Goal: Obtain resource: Download file/media

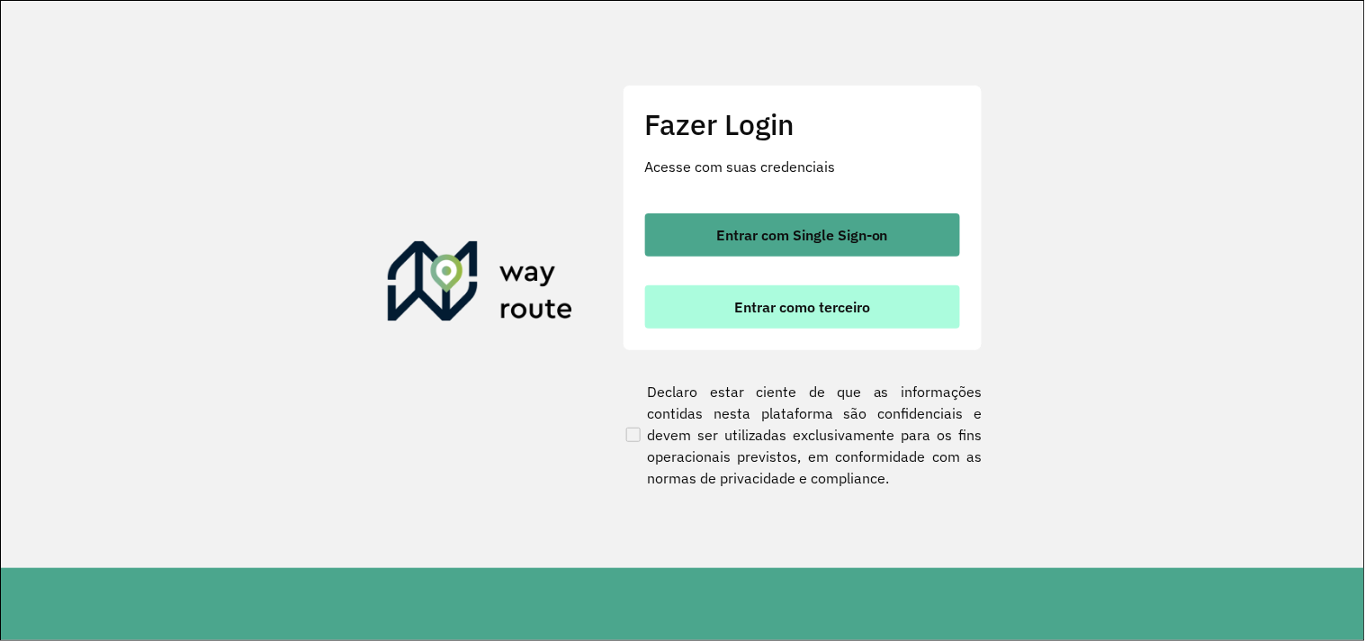
click at [880, 309] on button "Entrar como terceiro" at bounding box center [802, 306] width 315 height 43
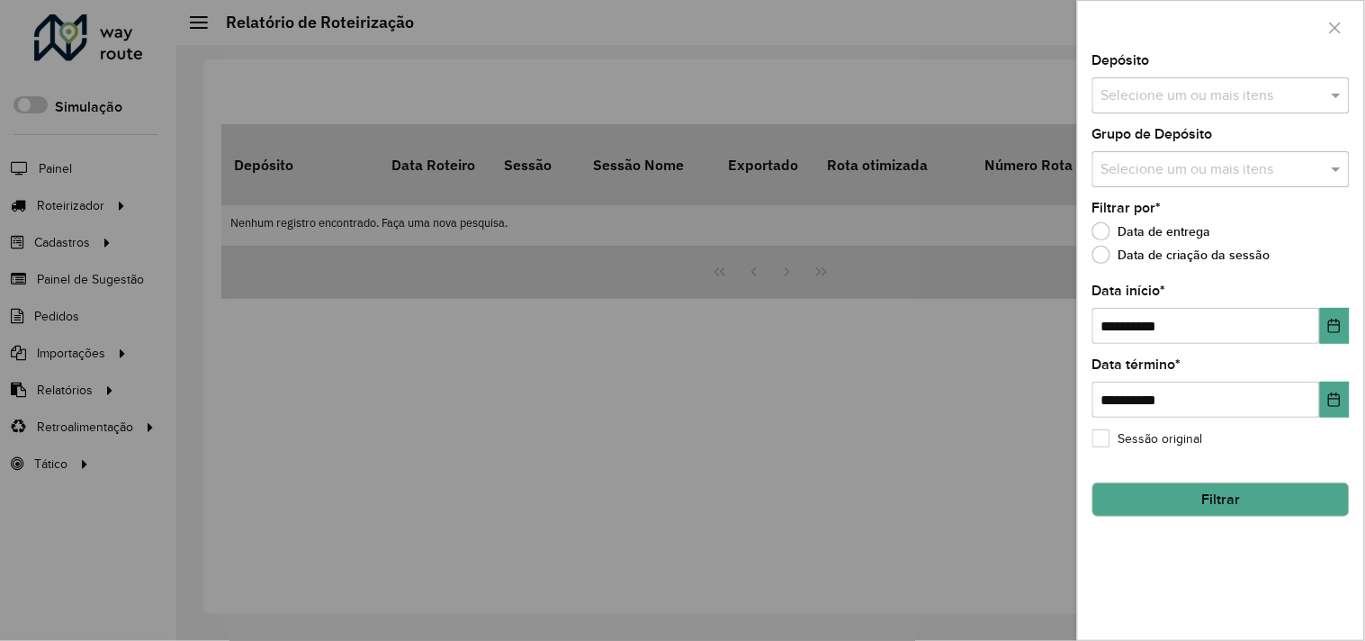
click at [470, 401] on div at bounding box center [682, 320] width 1365 height 641
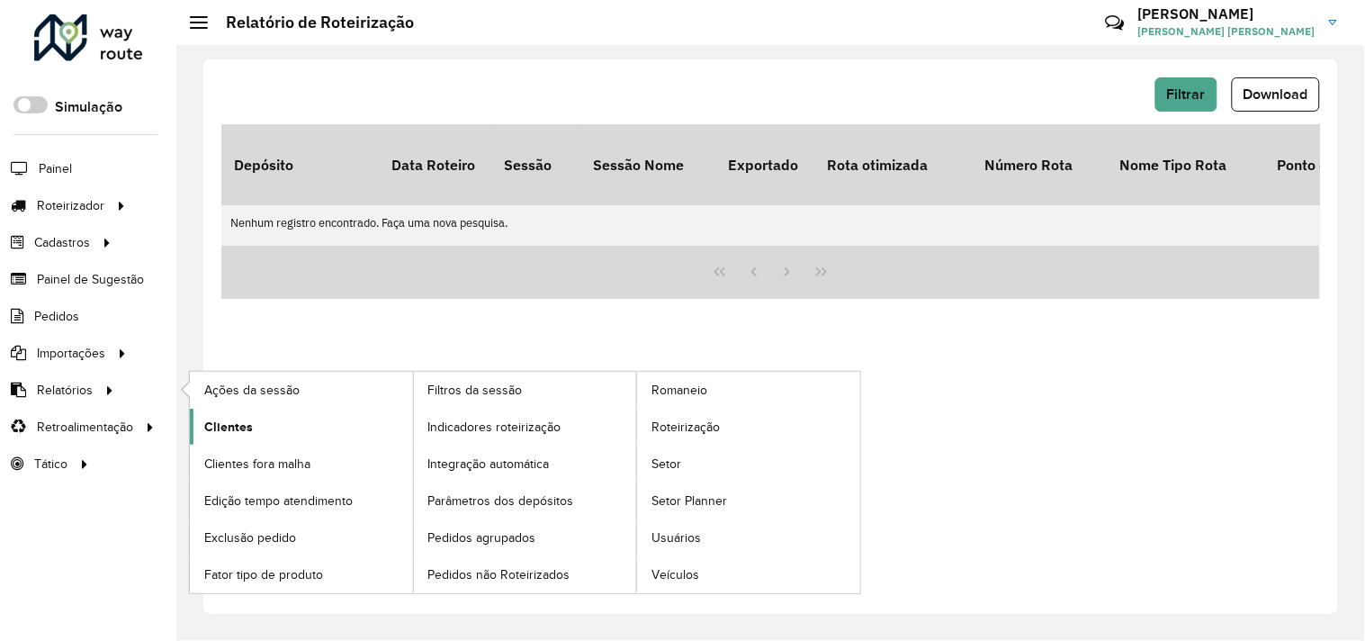
click at [220, 419] on span "Clientes" at bounding box center [228, 427] width 49 height 19
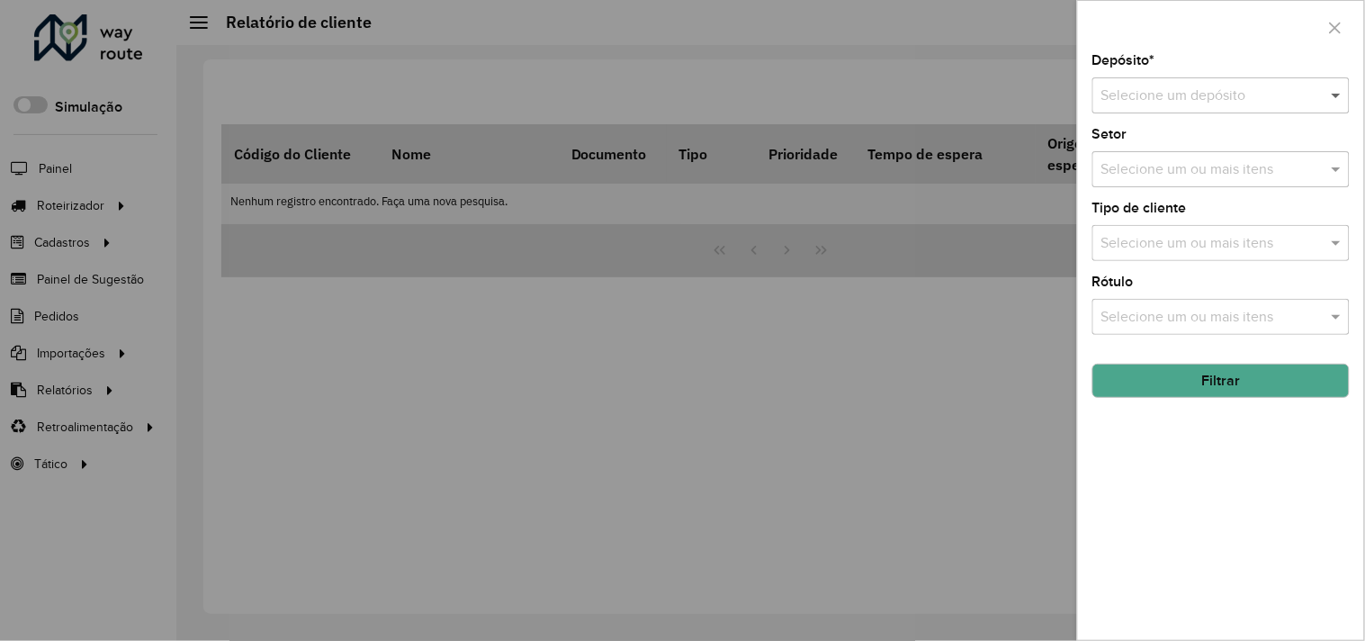
click at [1220, 86] on input "text" at bounding box center [1203, 97] width 203 height 22
click at [1329, 101] on span at bounding box center [1339, 96] width 23 height 22
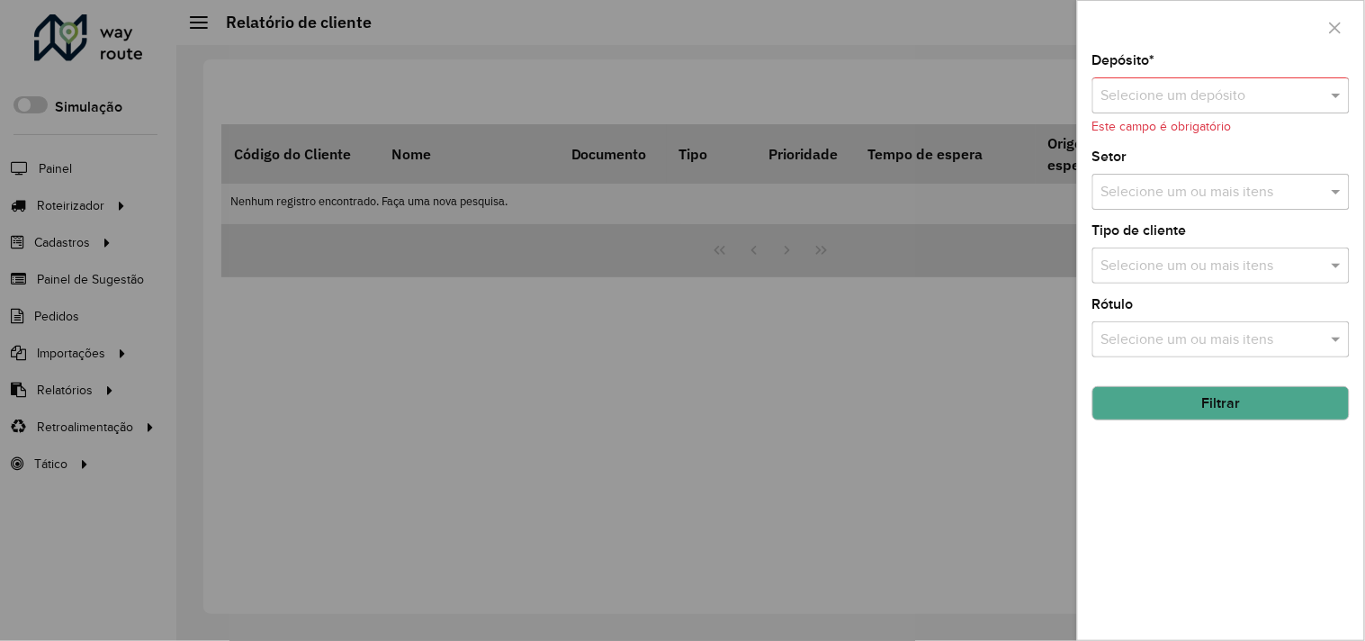
click at [1190, 104] on input "text" at bounding box center [1203, 97] width 203 height 22
click at [1148, 149] on span "DISFROTA" at bounding box center [1136, 147] width 68 height 15
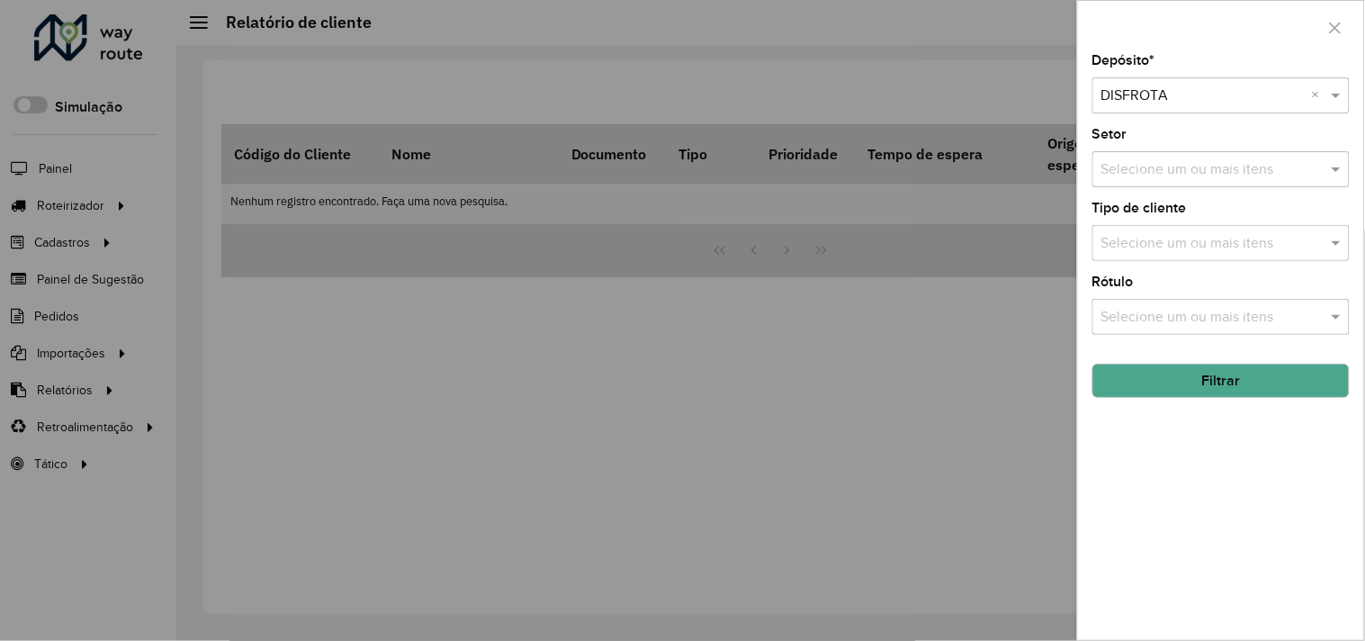
click at [1209, 378] on button "Filtrar" at bounding box center [1221, 381] width 257 height 34
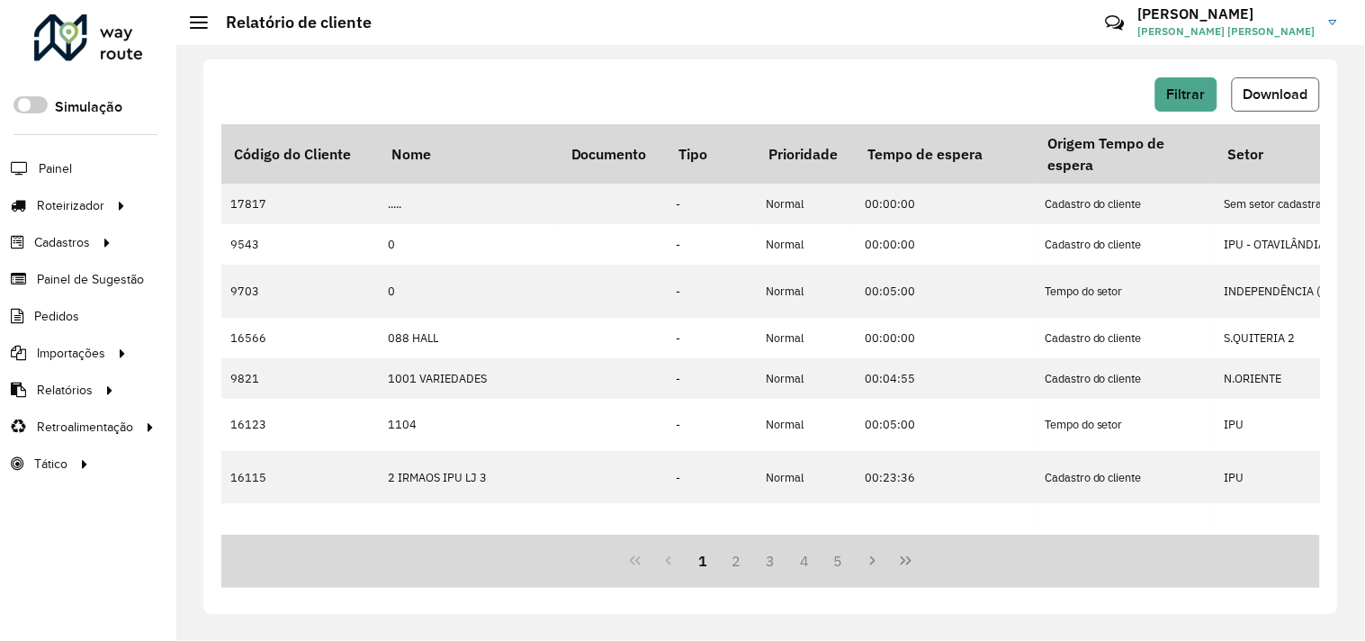
click at [1274, 95] on span "Download" at bounding box center [1276, 93] width 65 height 15
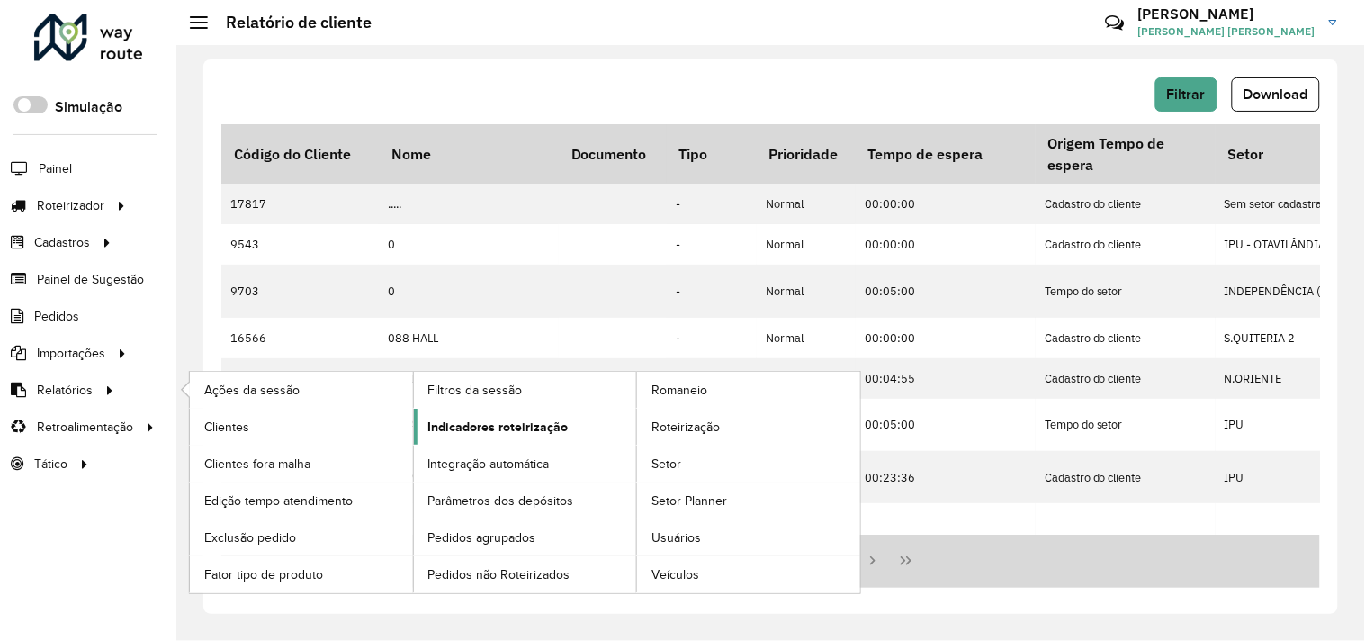
click at [454, 428] on span "Indicadores roteirização" at bounding box center [498, 427] width 140 height 19
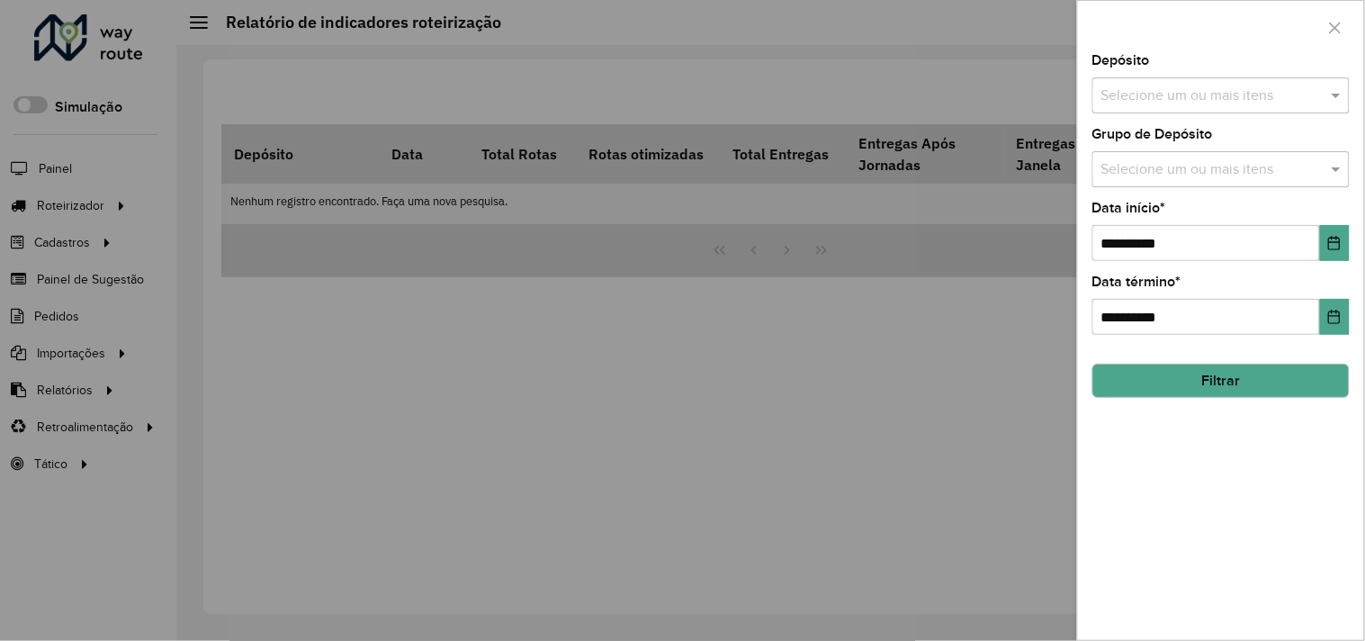
click at [1230, 86] on input "text" at bounding box center [1212, 97] width 230 height 22
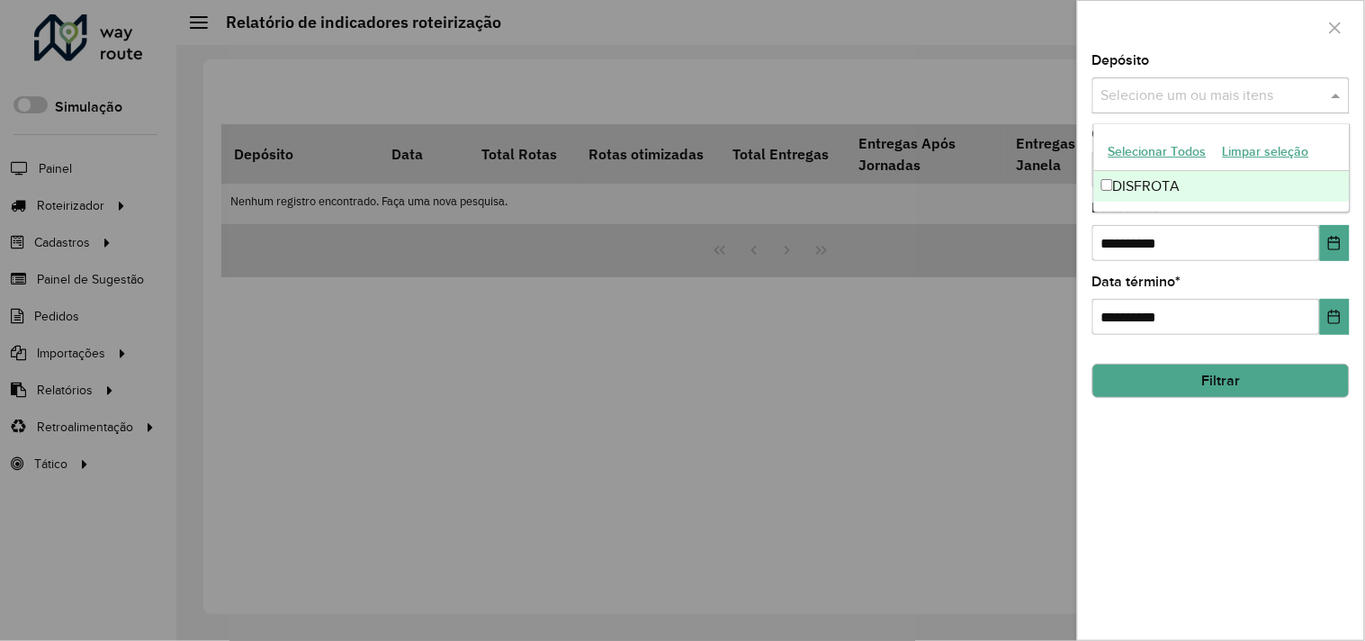
click at [1195, 185] on div "DISFROTA" at bounding box center [1222, 186] width 256 height 31
click at [1112, 236] on input "**********" at bounding box center [1207, 243] width 228 height 36
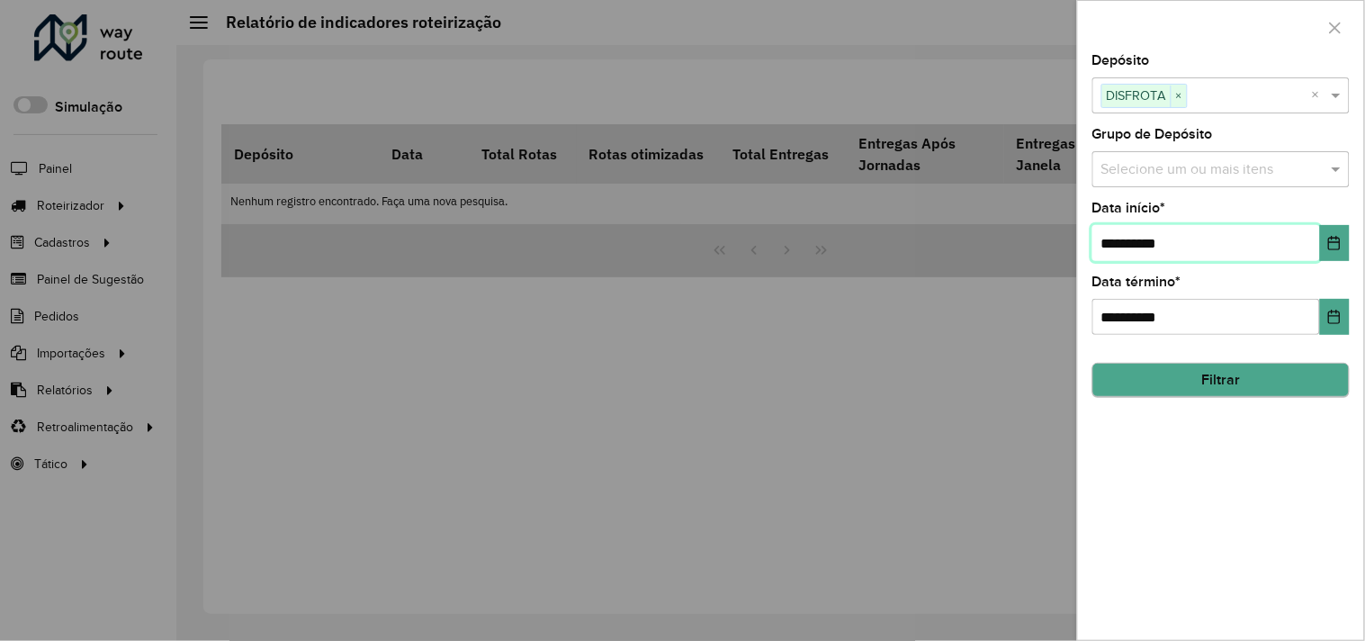
type input "**********"
click at [1201, 383] on button "Filtrar" at bounding box center [1221, 381] width 257 height 34
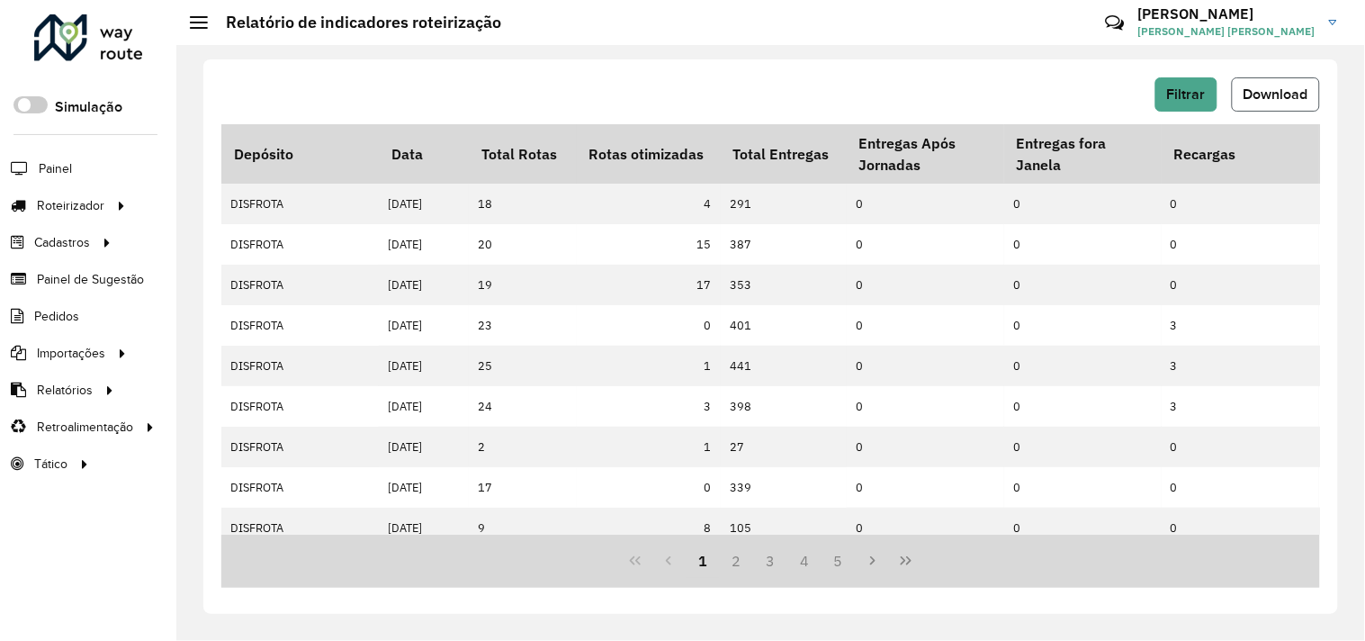
click at [1282, 87] on span "Download" at bounding box center [1276, 93] width 65 height 15
click at [52, 313] on span "Pedidos" at bounding box center [57, 316] width 47 height 19
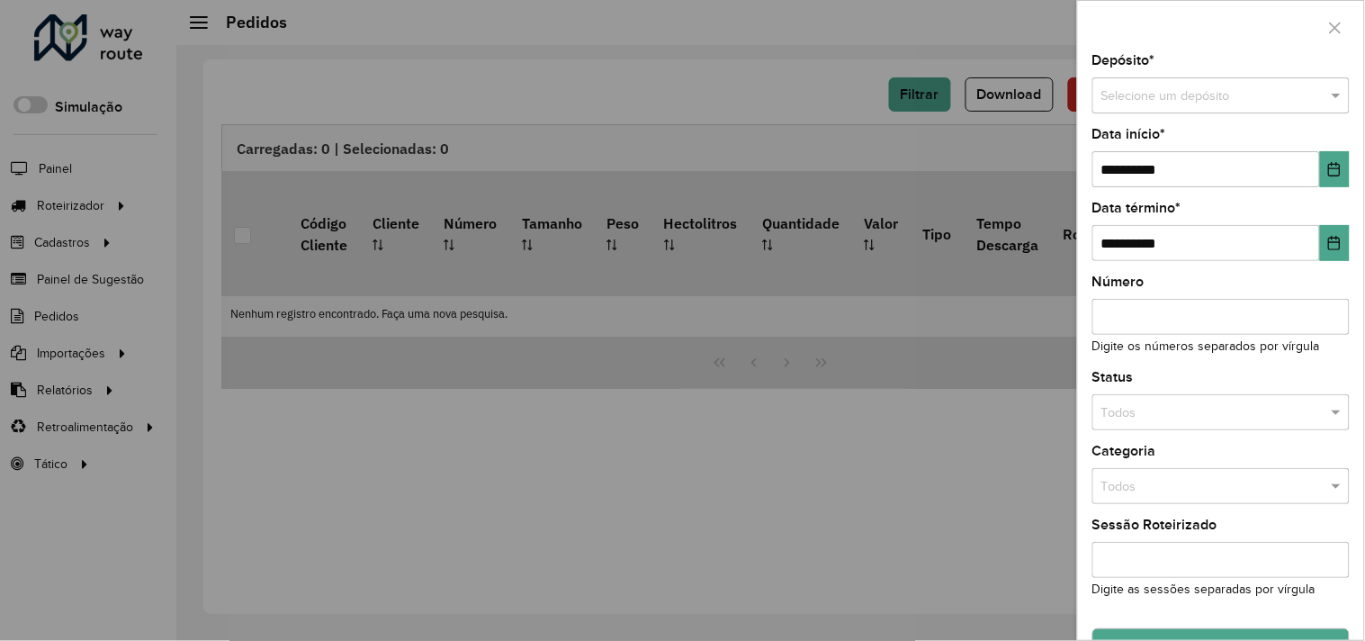
click at [1210, 95] on input "text" at bounding box center [1203, 96] width 203 height 20
click at [1164, 147] on div "DISFROTA" at bounding box center [1219, 147] width 250 height 29
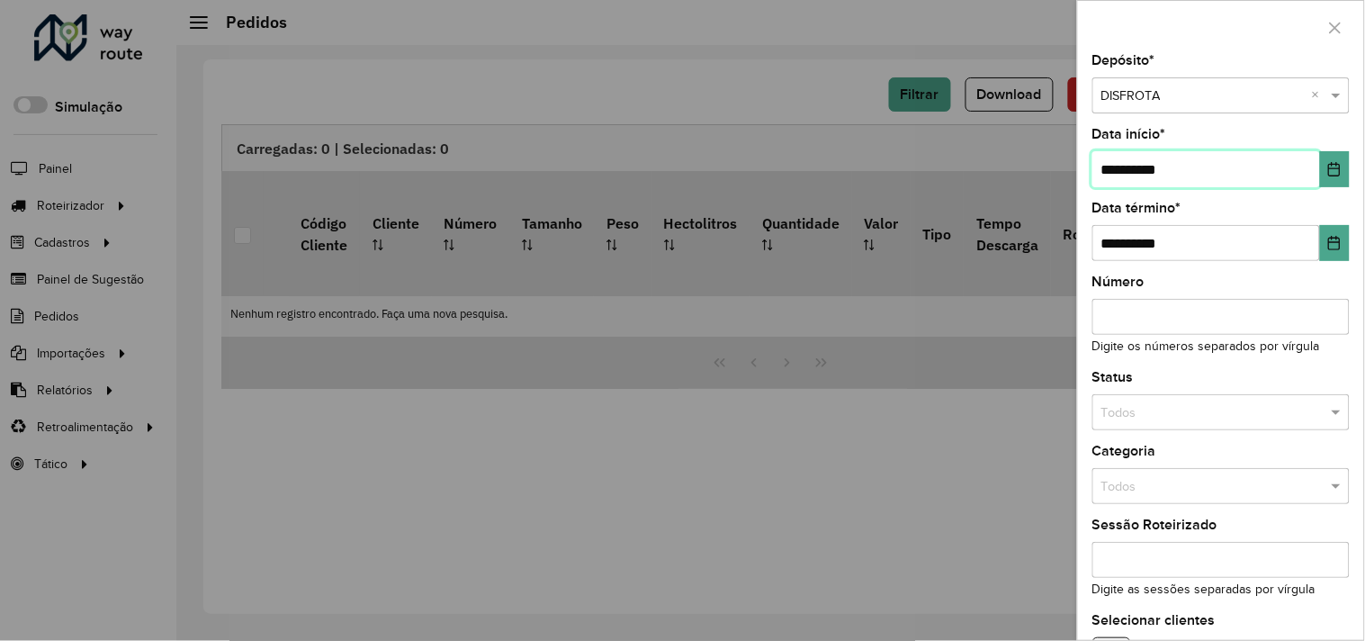
click at [1111, 157] on input "**********" at bounding box center [1207, 169] width 228 height 36
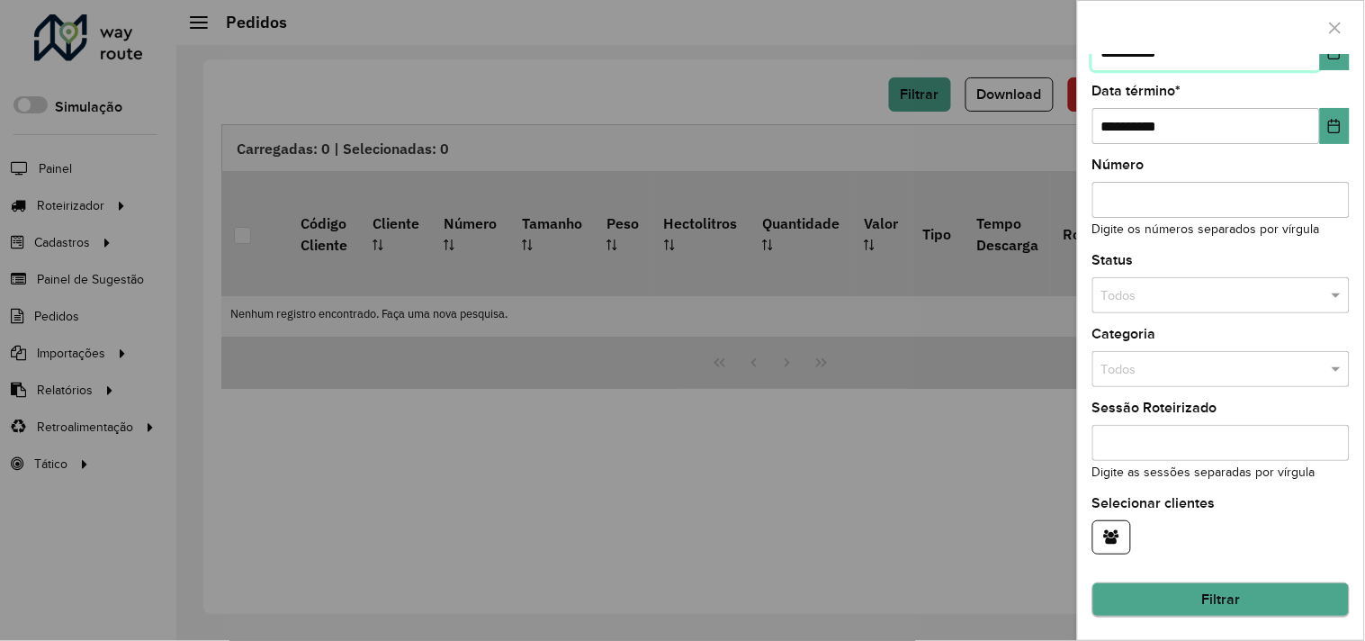
type input "**********"
click at [1213, 601] on button "Filtrar" at bounding box center [1221, 600] width 257 height 34
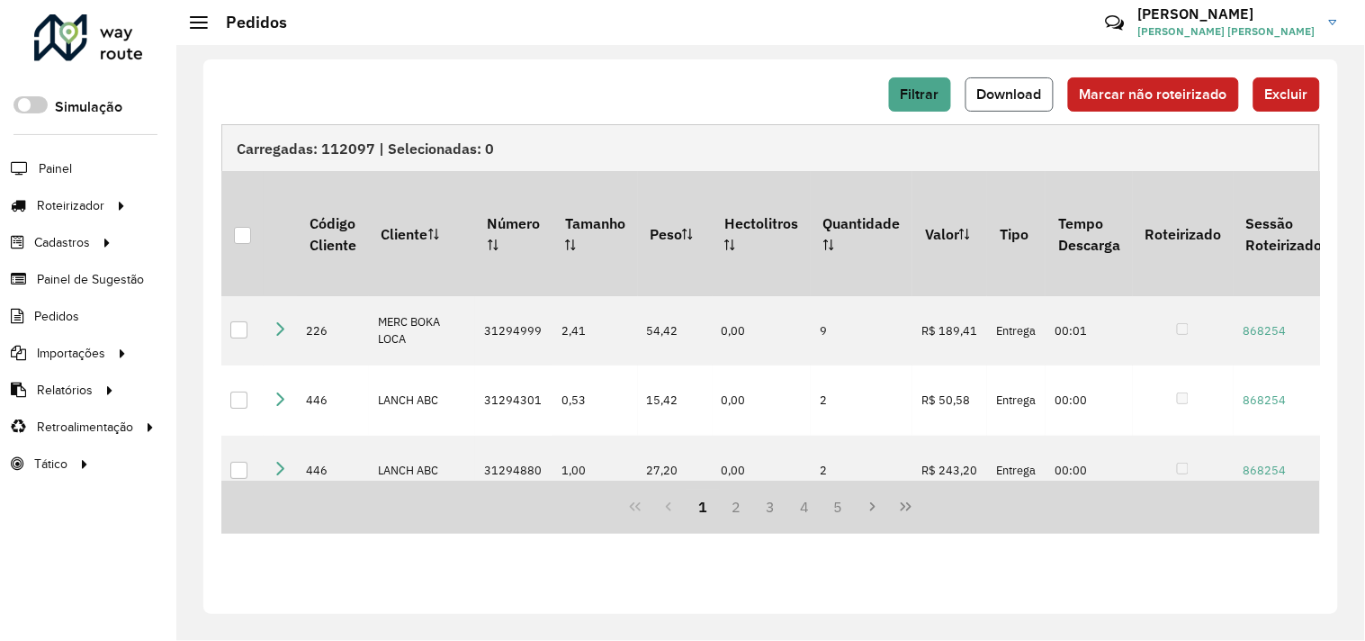
click at [1011, 104] on button "Download" at bounding box center [1010, 94] width 88 height 34
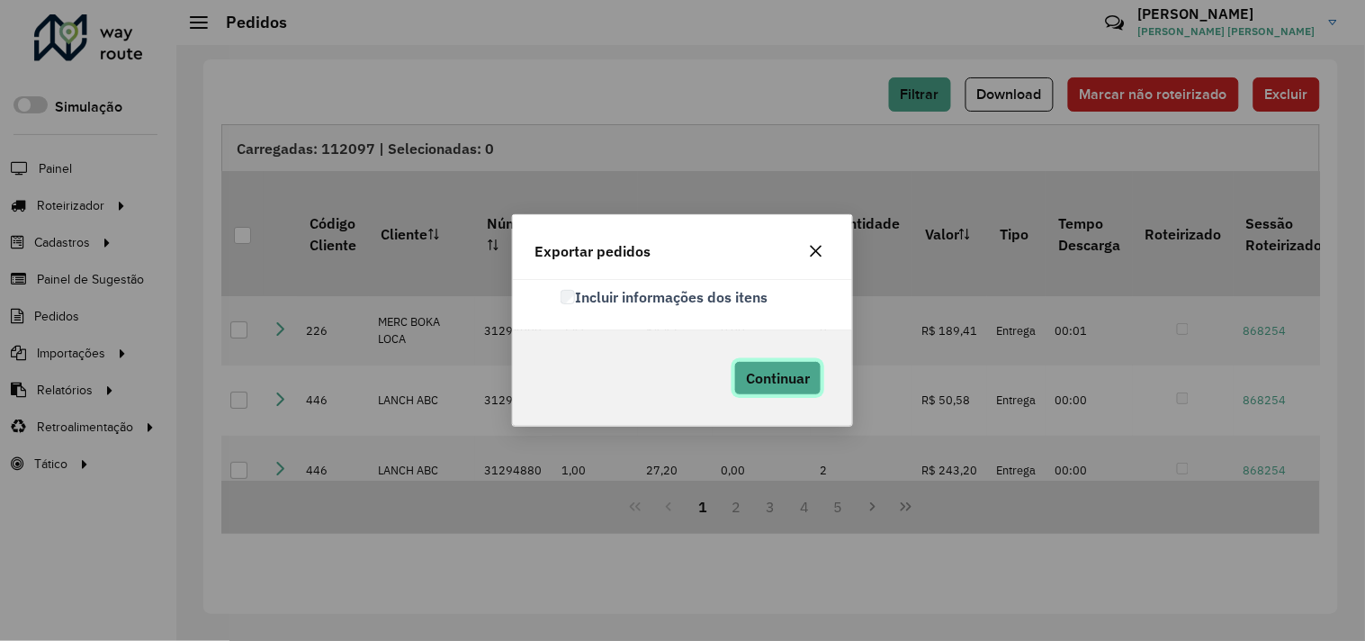
click at [771, 366] on button "Continuar" at bounding box center [777, 378] width 87 height 34
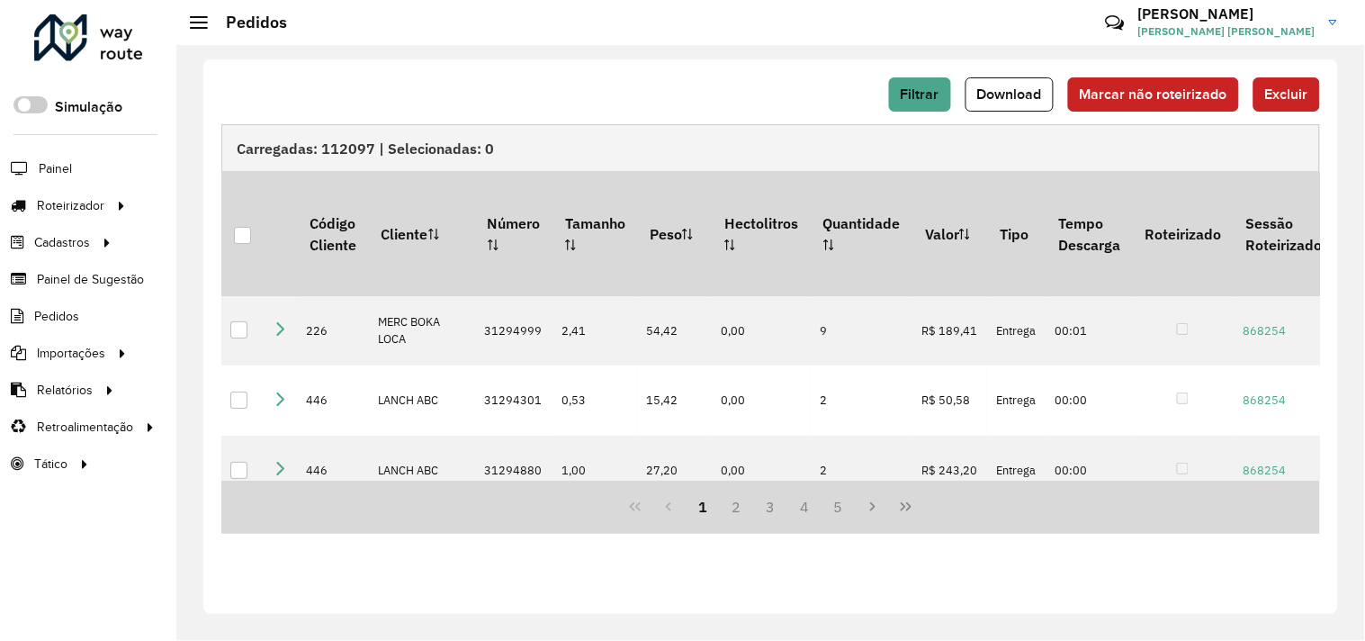
click at [669, 127] on div "Carregadas: 112097 | Selecionadas: 0" at bounding box center [770, 147] width 1099 height 47
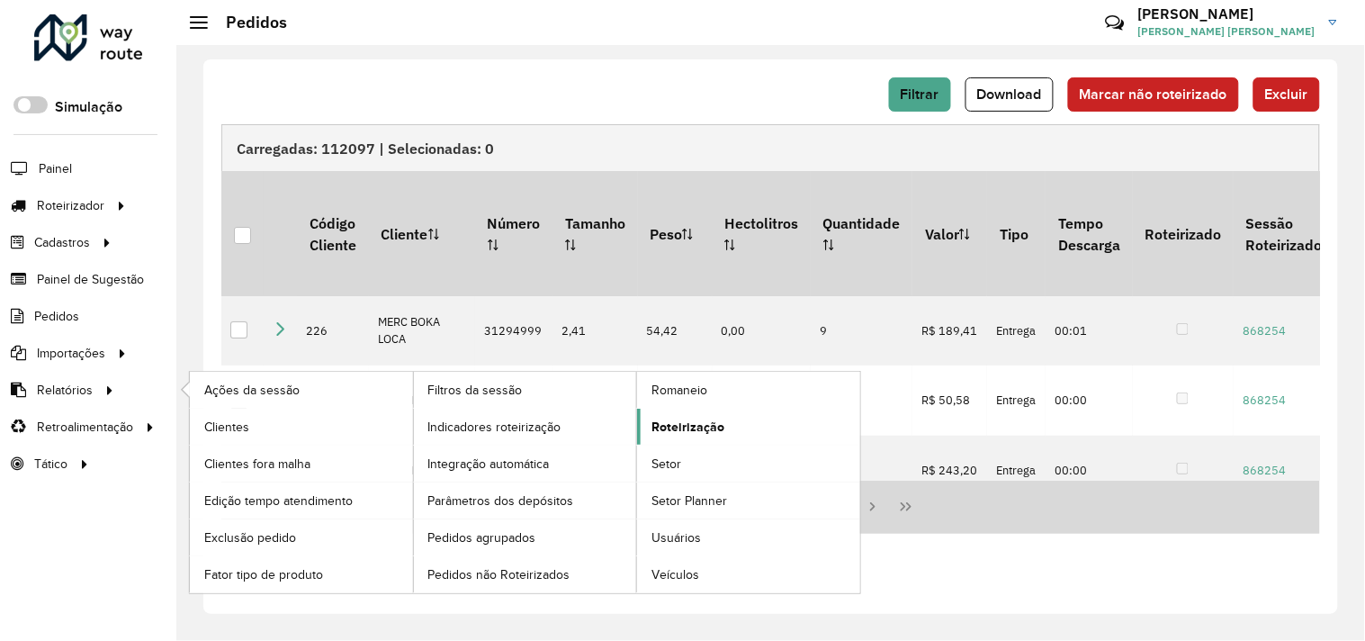
click at [689, 428] on span "Roteirização" at bounding box center [688, 427] width 73 height 19
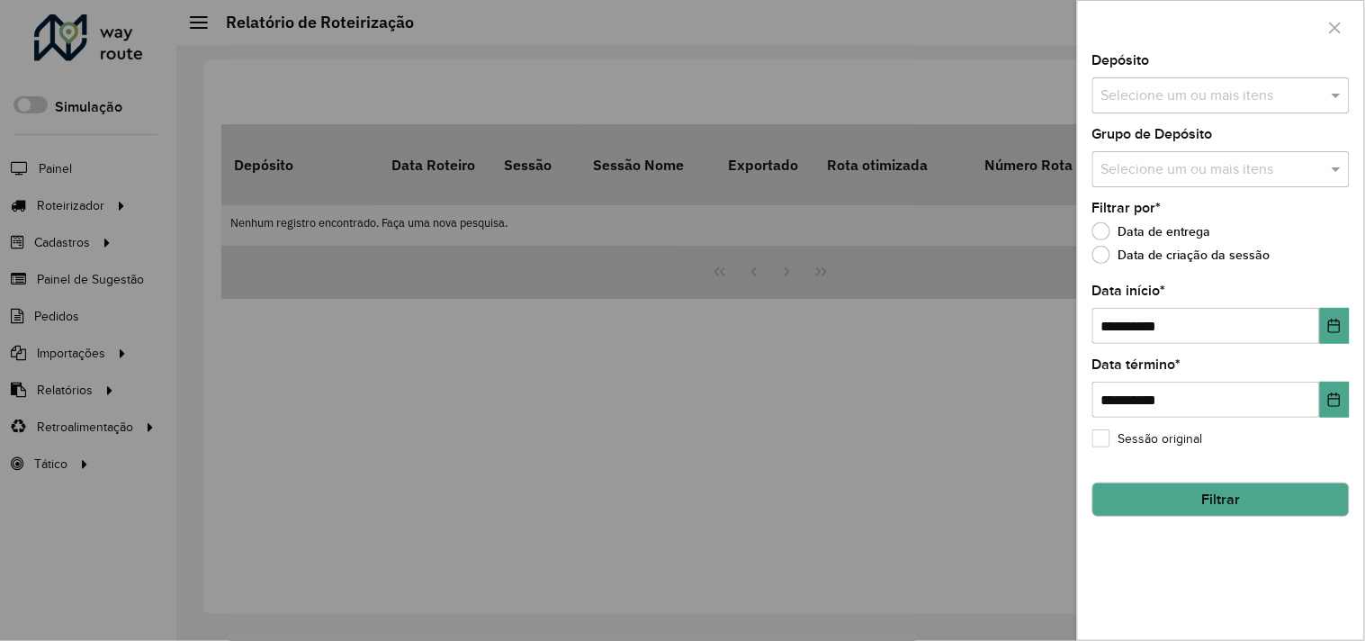
click at [1283, 83] on div "Selecione um ou mais itens" at bounding box center [1221, 95] width 257 height 36
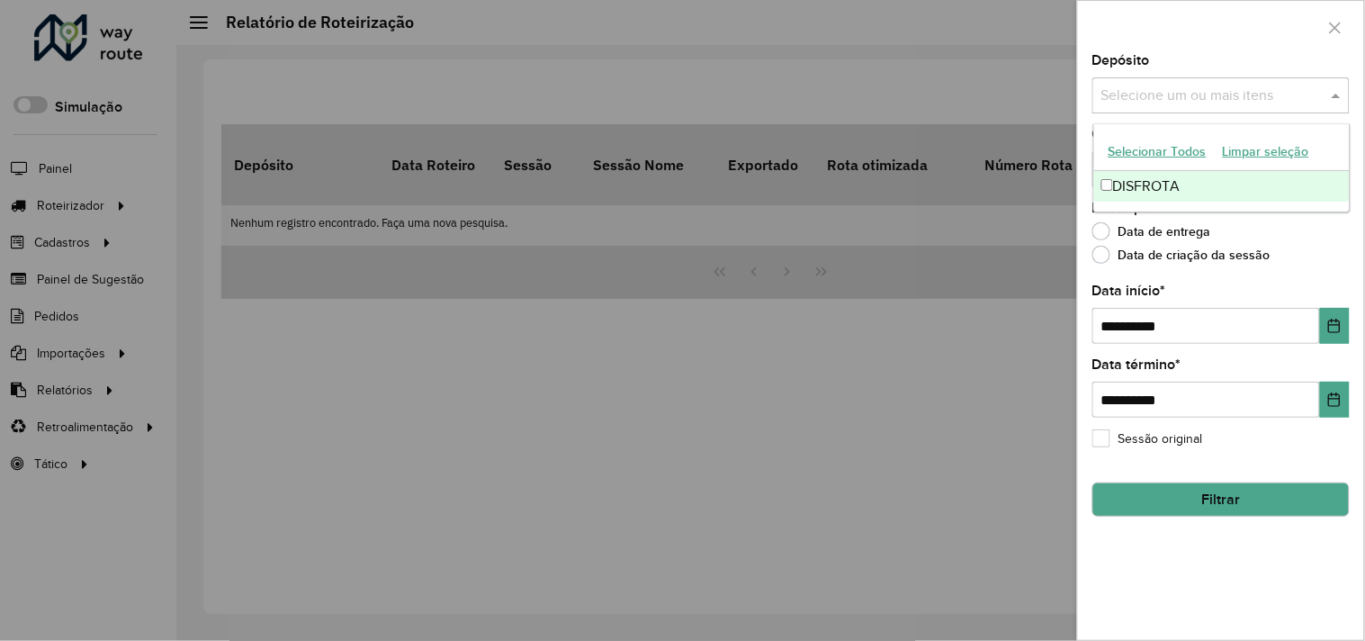
click at [1217, 168] on div "Selecionar Todos Limpar seleção" at bounding box center [1222, 152] width 256 height 38
click at [1207, 178] on div "DISFROTA" at bounding box center [1222, 186] width 256 height 31
click at [1113, 318] on input "**********" at bounding box center [1207, 326] width 228 height 36
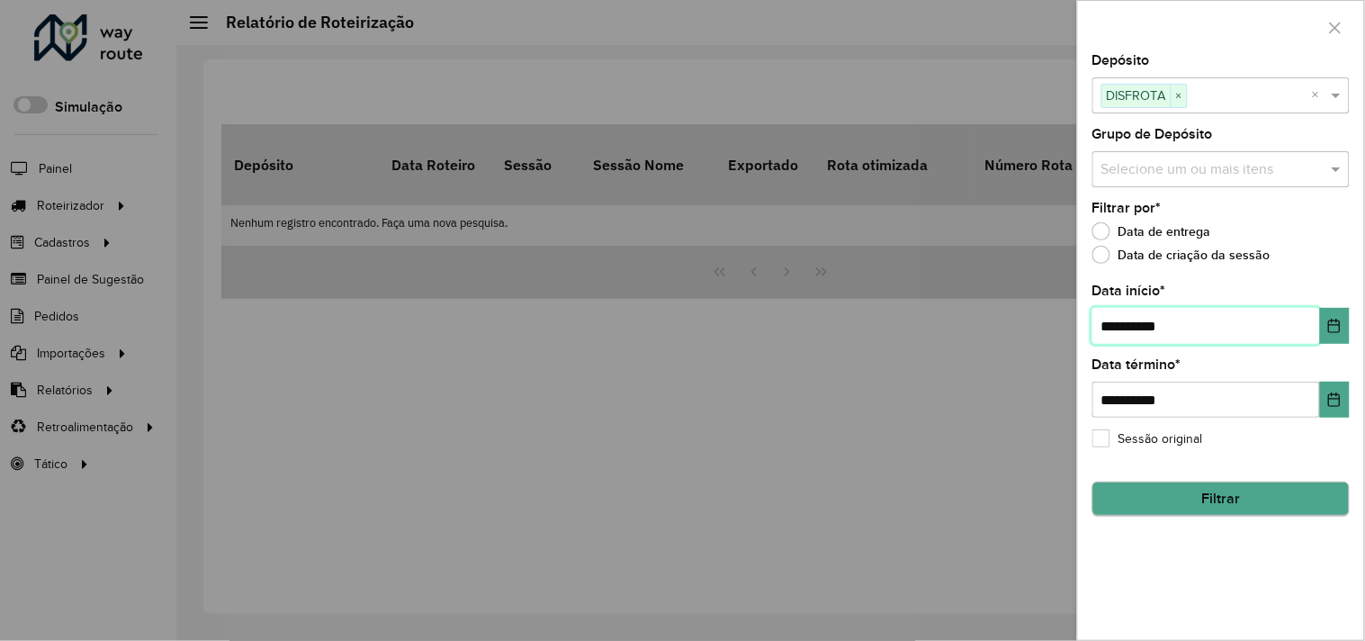
type input "**********"
click at [1185, 496] on button "Filtrar" at bounding box center [1221, 499] width 257 height 34
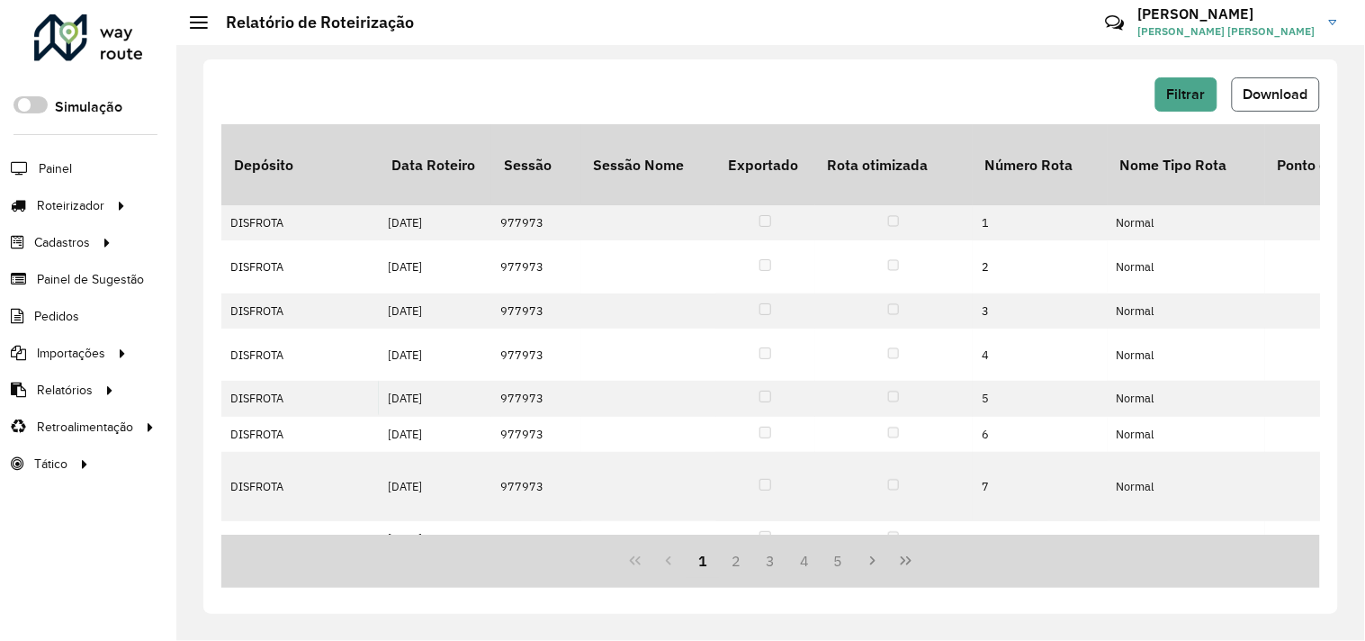
click at [1270, 77] on button "Download" at bounding box center [1276, 94] width 88 height 34
